Goal: Find specific fact: Find specific fact

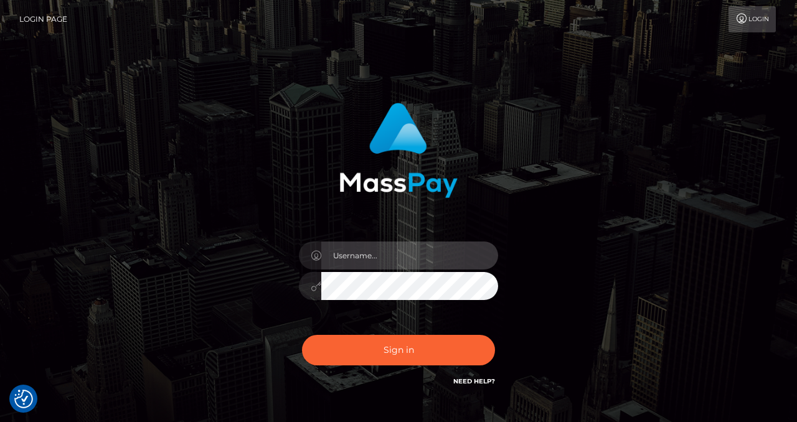
click at [398, 261] on input "text" at bounding box center [409, 255] width 177 height 28
checkbox input "true"
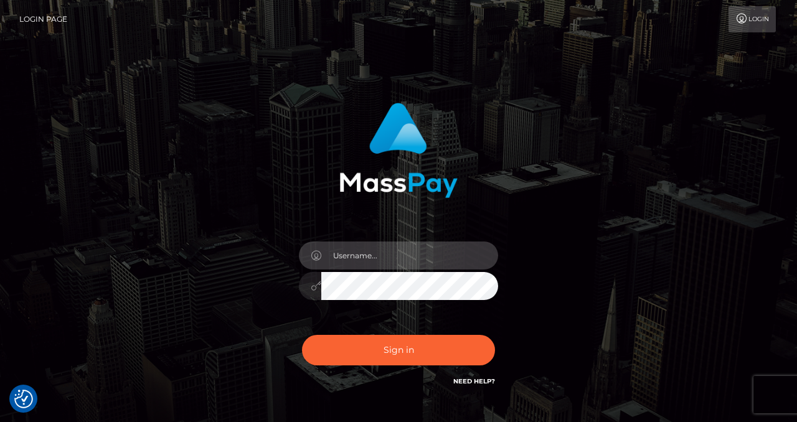
click at [398, 261] on input "text" at bounding box center [409, 255] width 177 height 28
click at [387, 259] on input "text" at bounding box center [409, 255] width 177 height 28
click at [354, 243] on input "text" at bounding box center [409, 255] width 177 height 28
click at [367, 249] on input "text" at bounding box center [409, 255] width 177 height 28
type input "izabela.throne"
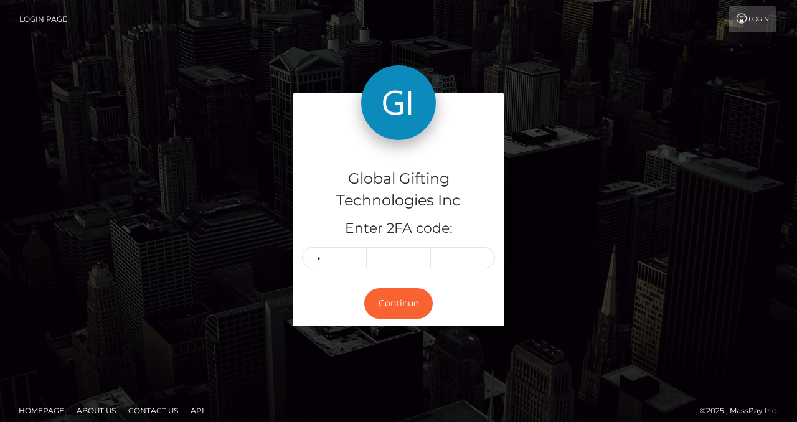
type input "9"
type input "7"
type input "5"
type input "0"
type input "2"
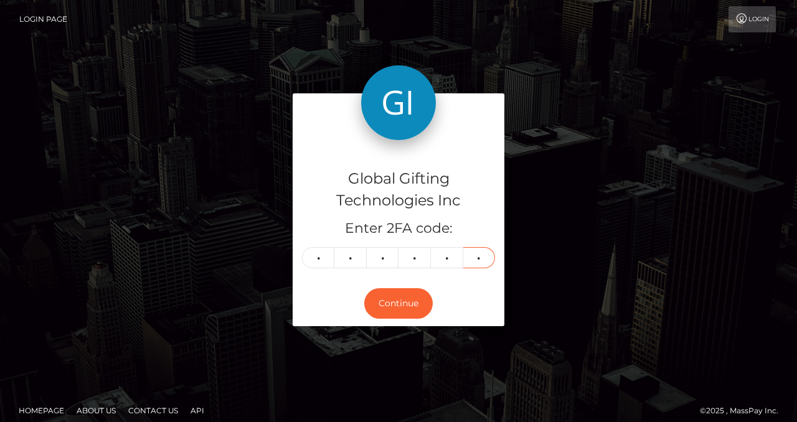
type input "1"
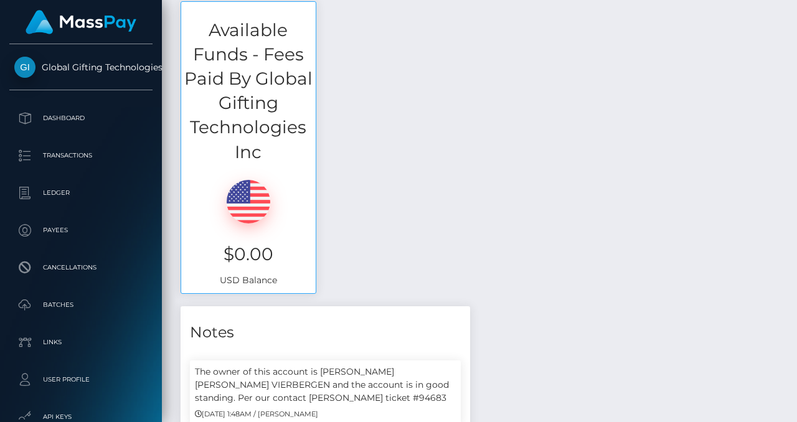
scroll to position [598, 0]
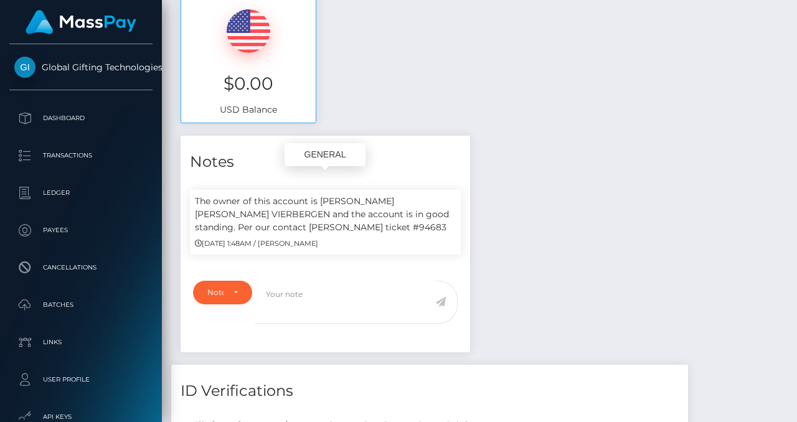
drag, startPoint x: 271, startPoint y: 207, endPoint x: 187, endPoint y: 187, distance: 85.7
click at [187, 190] on div "The owner of this account is AIMÉE YVETTE VIERBERGEN and the account is in good…" at bounding box center [324, 228] width 289 height 77
copy p "The owner of this account is AIMÉE YVETTE VIERBERGEN and the account is in good…"
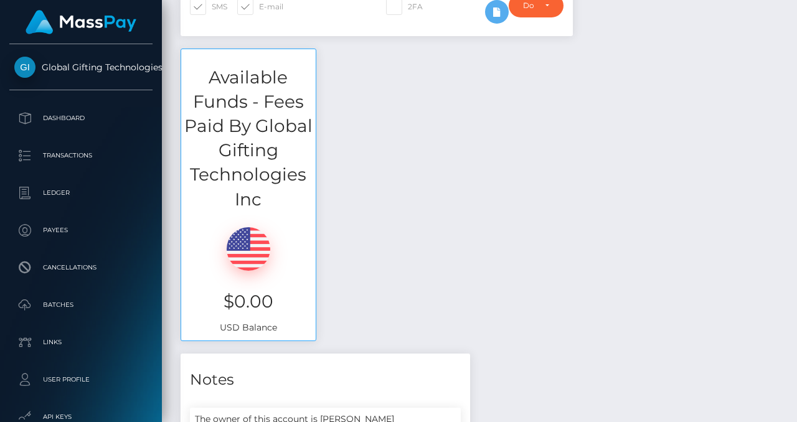
scroll to position [0, 0]
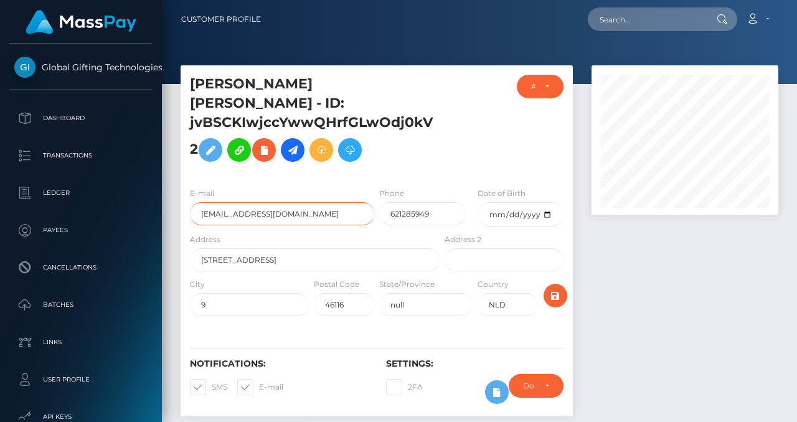
click at [251, 202] on input "valrodrigezbuisines@gmail.com" at bounding box center [282, 213] width 184 height 23
